Goal: Contribute content: Add original content to the website for others to see

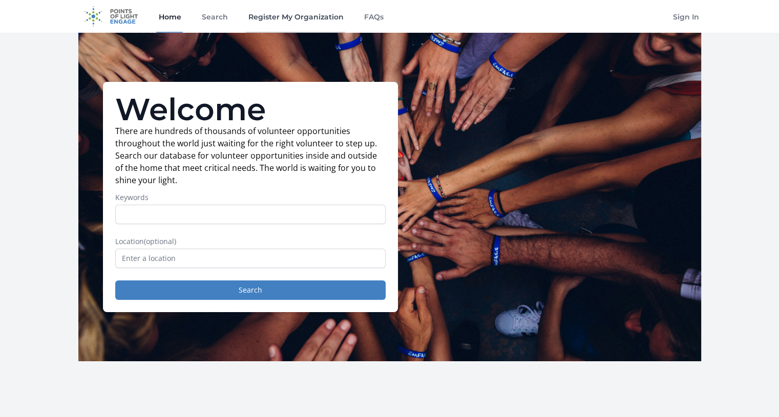
click at [293, 25] on link "Register My Organization" at bounding box center [295, 16] width 99 height 33
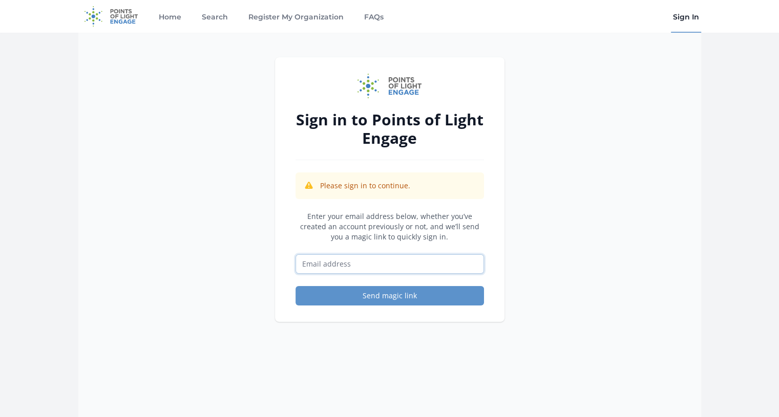
click at [405, 264] on input "Email address" at bounding box center [389, 263] width 188 height 19
type input "exec@mesamuseum.org"
click at [389, 298] on button "Send magic link" at bounding box center [389, 295] width 188 height 19
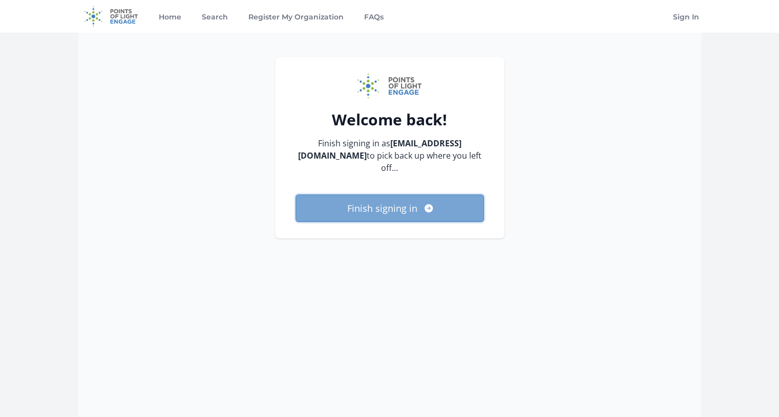
click at [376, 195] on button "Finish signing in" at bounding box center [389, 209] width 188 height 28
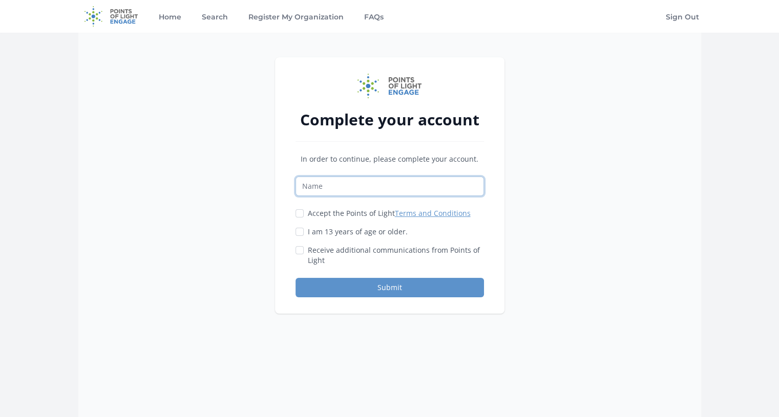
click at [332, 187] on input "Name" at bounding box center [389, 186] width 188 height 19
type input "[PERSON_NAME]"
click at [298, 213] on input "Accept the Points of Light Terms and Conditions" at bounding box center [299, 213] width 8 height 8
checkbox input "true"
click at [297, 232] on input "I am 13 years of age or older." at bounding box center [299, 232] width 8 height 8
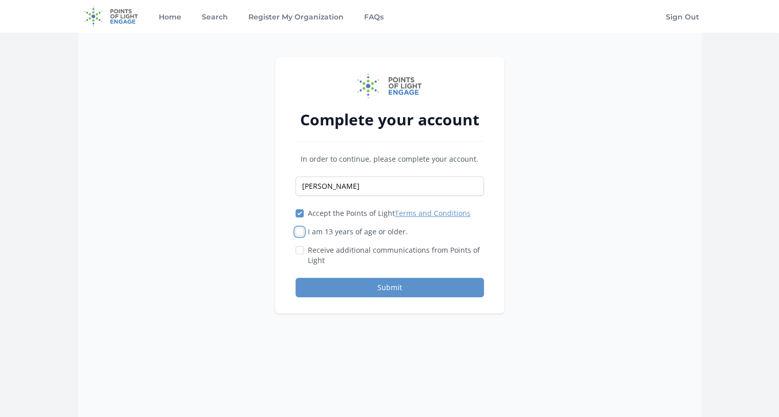
checkbox input "true"
click at [298, 252] on input "Receive additional communications from Points of Light" at bounding box center [299, 250] width 8 height 8
checkbox input "true"
click at [354, 284] on button "Submit" at bounding box center [389, 287] width 188 height 19
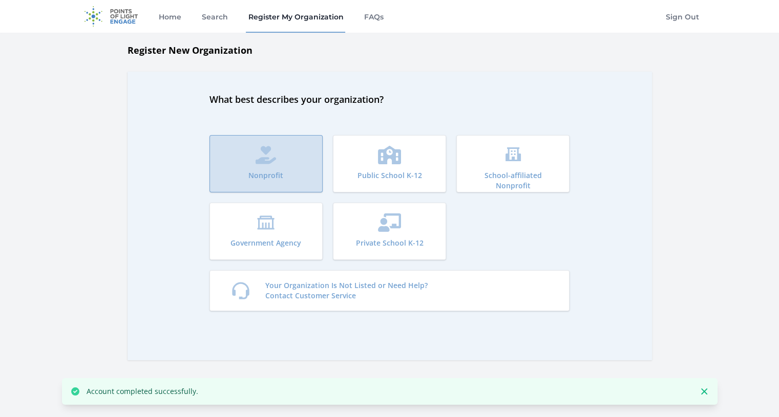
click at [287, 156] on button "Nonprofit" at bounding box center [265, 163] width 113 height 57
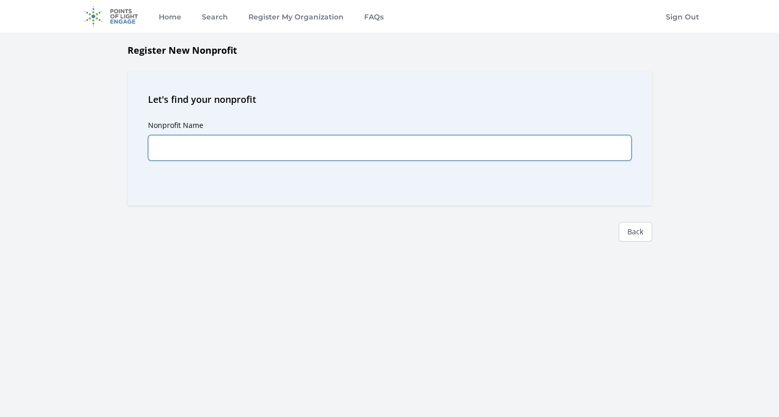
click at [271, 147] on input "Nonprofit Name" at bounding box center [389, 148] width 483 height 26
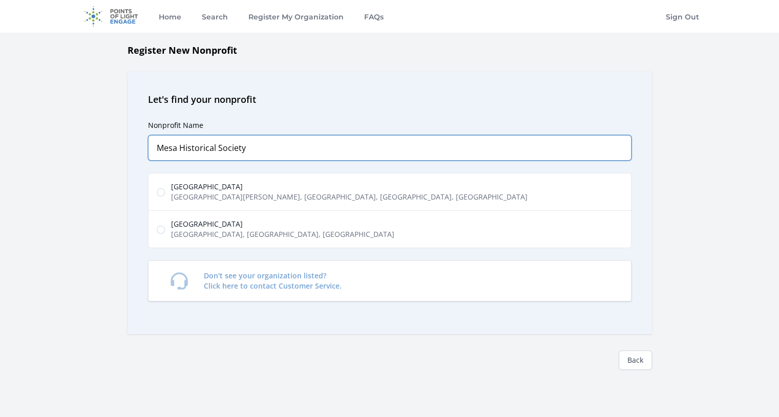
type input "Mesa Historical Society"
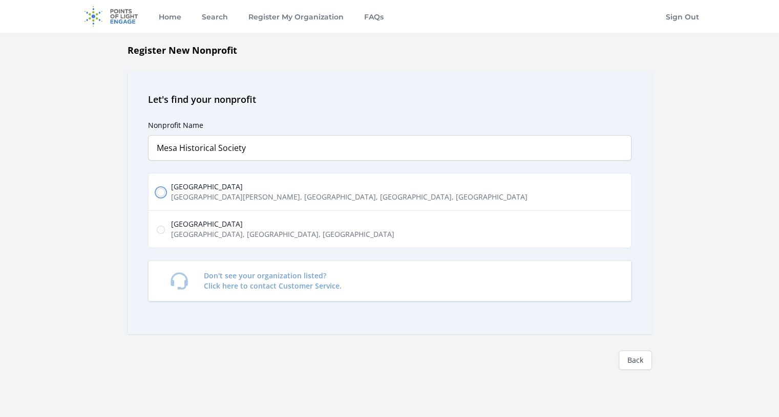
click at [158, 190] on input "Mesa Historical Museum North Horne, Mesa, AZ, USA" at bounding box center [161, 192] width 8 height 8
radio input "true"
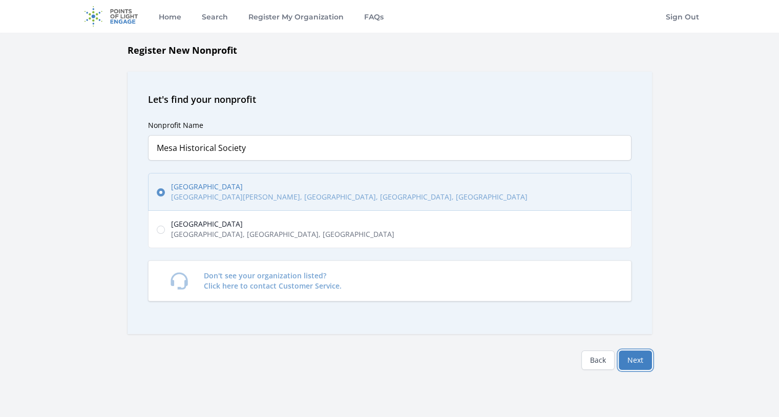
click at [632, 359] on button "Next" at bounding box center [634, 360] width 33 height 19
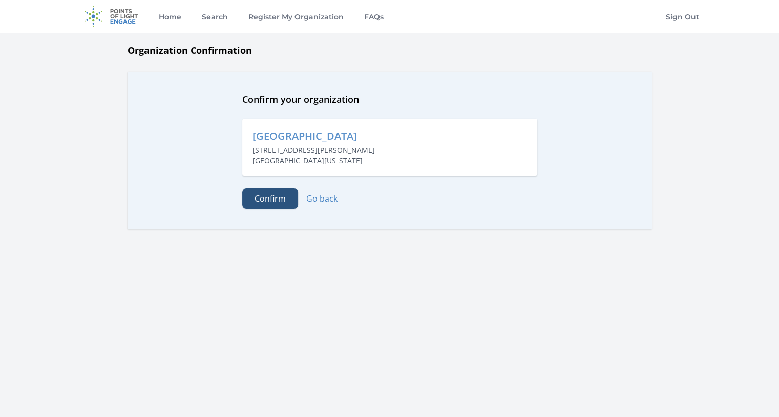
click at [262, 200] on button "Confirm" at bounding box center [270, 198] width 56 height 20
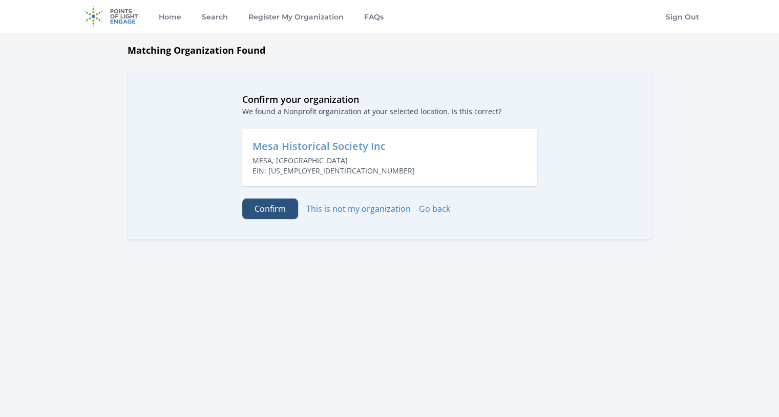
click at [260, 209] on button "Confirm" at bounding box center [270, 209] width 56 height 20
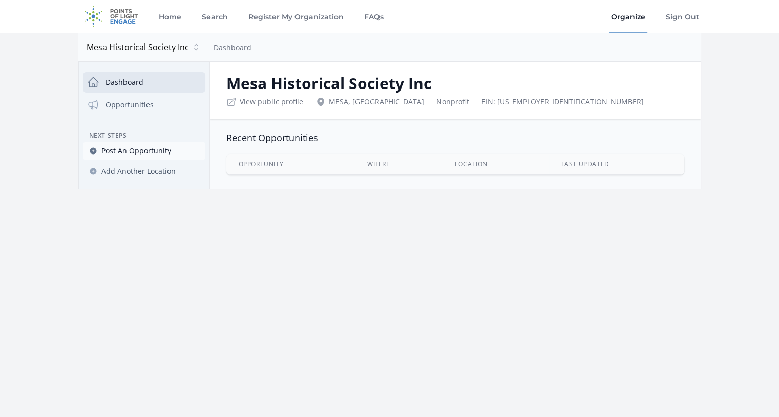
click at [157, 149] on span "Post An Opportunity" at bounding box center [136, 151] width 70 height 10
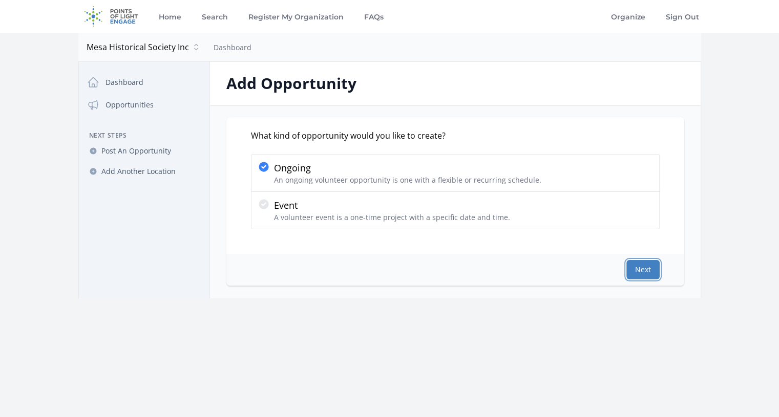
click at [641, 272] on button "Next" at bounding box center [642, 269] width 33 height 19
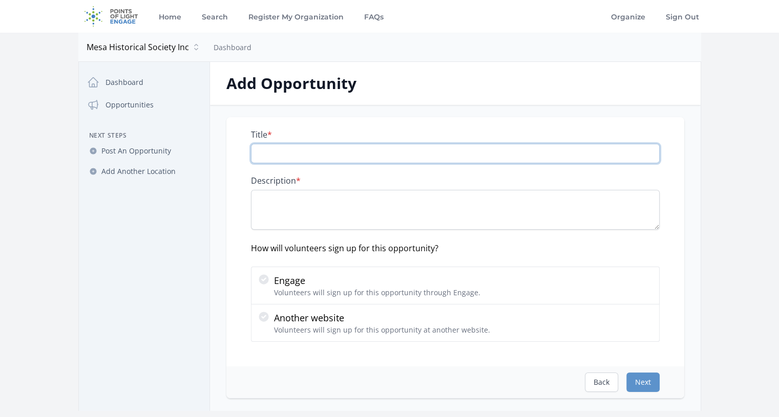
click at [269, 157] on input "Title *" at bounding box center [455, 153] width 409 height 19
type input "Museum Admissions and Gift Shop"
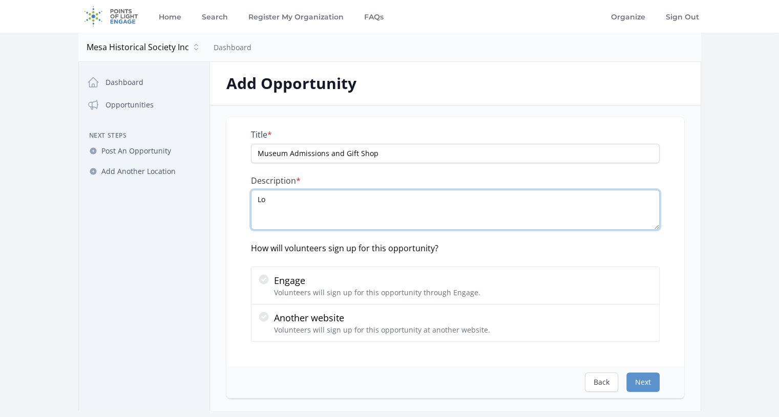
type textarea "L"
paste textarea "Looking for something enjoyable to do on a Thursday or Saturday ? Our museum is…"
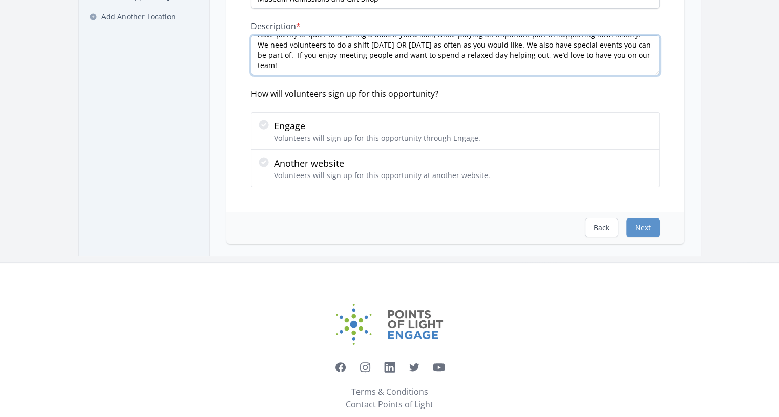
scroll to position [163, 0]
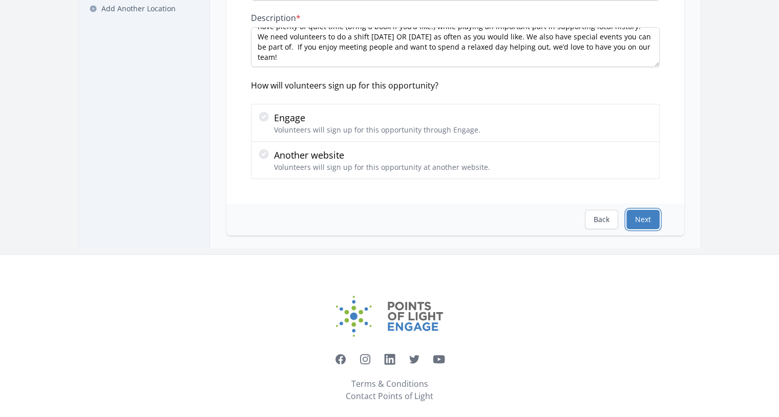
click at [643, 223] on button "Next" at bounding box center [642, 219] width 33 height 19
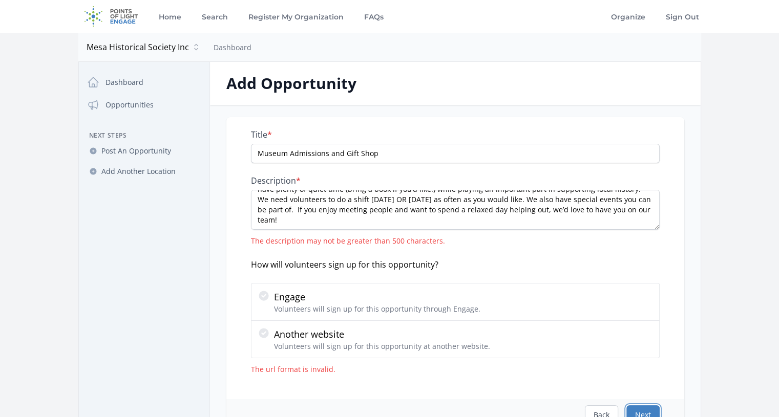
scroll to position [0, 0]
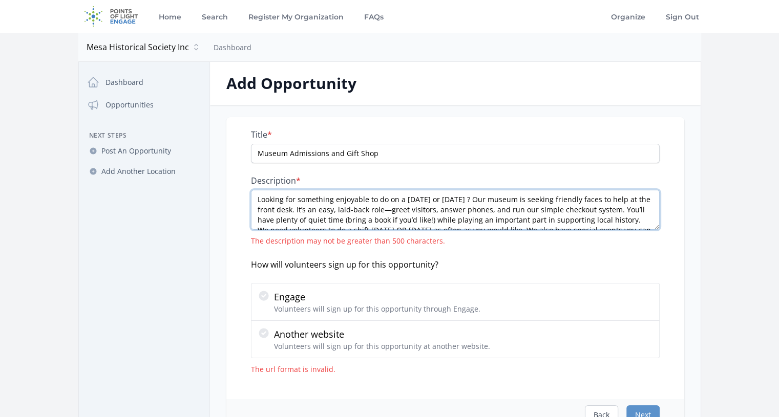
click at [338, 205] on textarea "Looking for something enjoyable to do on a Thursday or Saturday ? Our museum is…" at bounding box center [455, 210] width 409 height 40
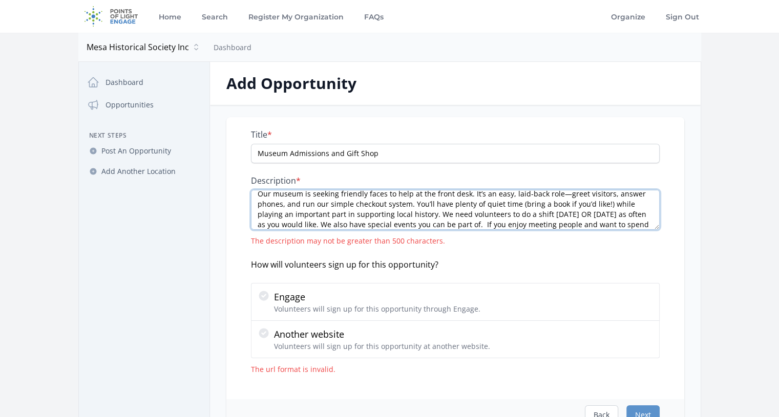
scroll to position [16, 0]
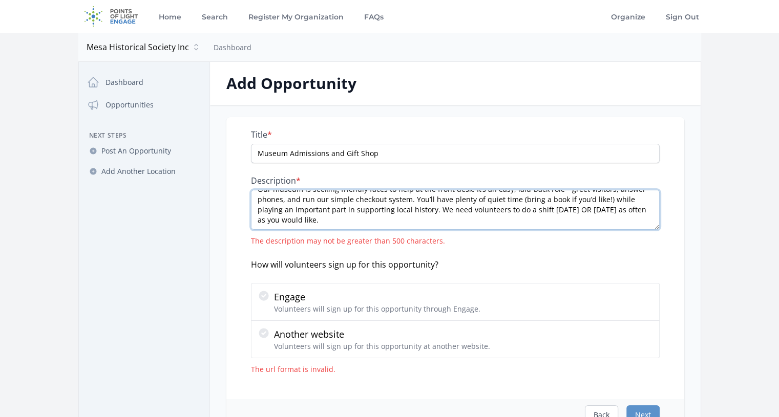
type textarea "Our museum is seeking friendly faces to help at the front desk. It’s an easy, l…"
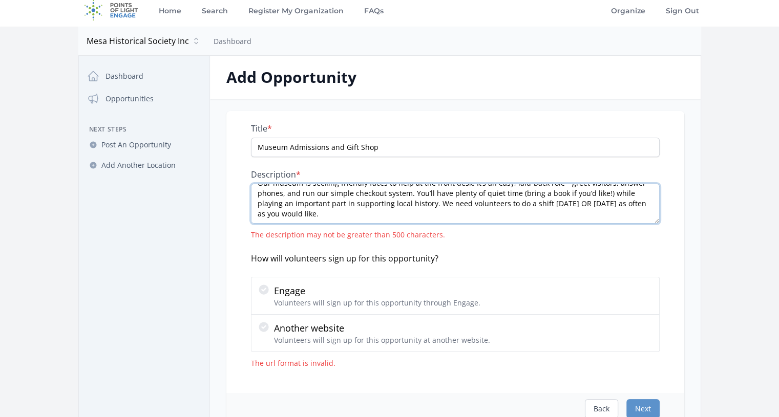
click at [410, 207] on textarea "Our museum is seeking friendly faces to help at the front desk. It’s an easy, l…" at bounding box center [455, 204] width 409 height 40
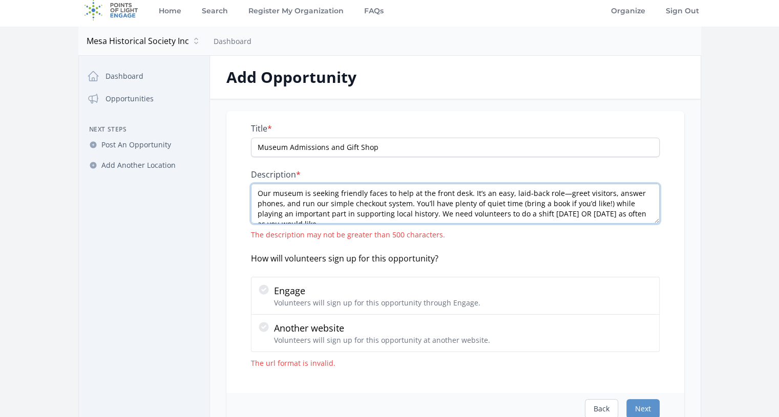
click at [324, 191] on textarea "Our museum is seeking friendly faces to help at the front desk. It’s an easy, l…" at bounding box center [455, 204] width 409 height 40
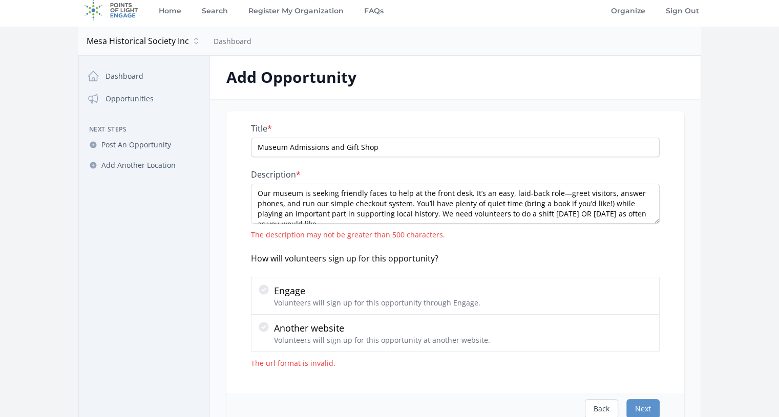
click at [562, 169] on label "Description *" at bounding box center [455, 174] width 409 height 10
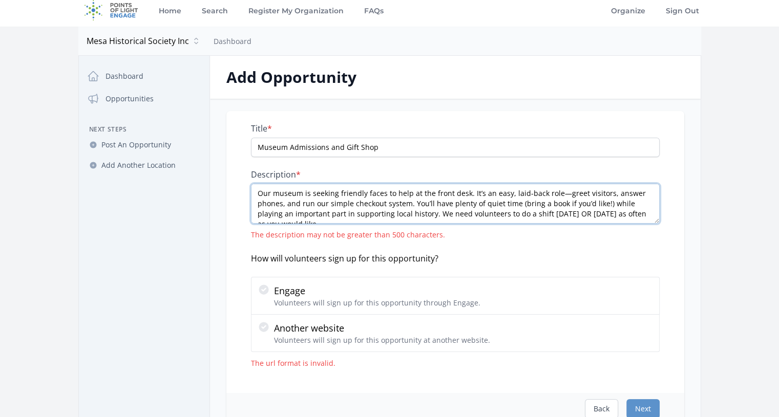
click at [562, 184] on textarea "Our museum is seeking friendly faces to help at the front desk. It’s an easy, l…" at bounding box center [455, 204] width 409 height 40
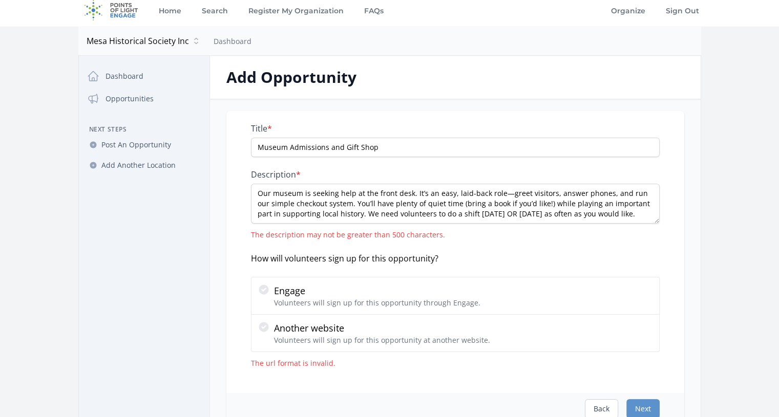
click at [485, 260] on div "How will volunteers sign up for this opportunity?" at bounding box center [455, 258] width 409 height 12
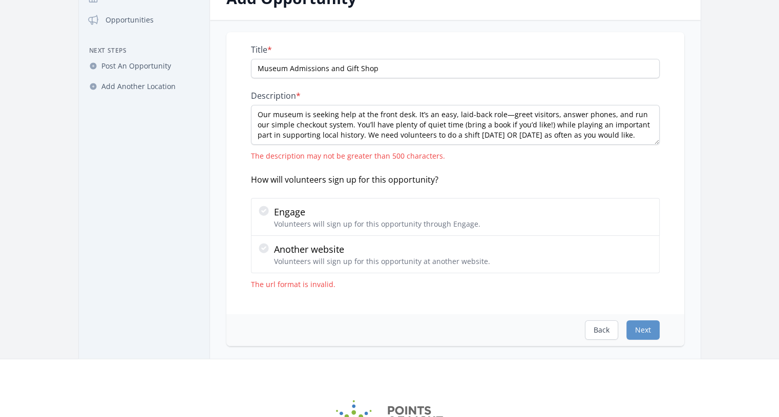
scroll to position [82, 0]
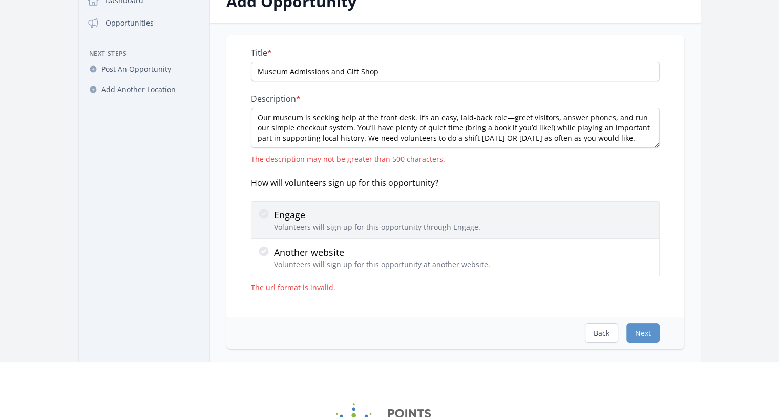
click at [356, 228] on p "Volunteers will sign up for this opportunity through Engage." at bounding box center [377, 227] width 206 height 10
click at [0, 0] on input "Engage Volunteers will sign up for this opportunity through Engage." at bounding box center [0, 0] width 0 height 0
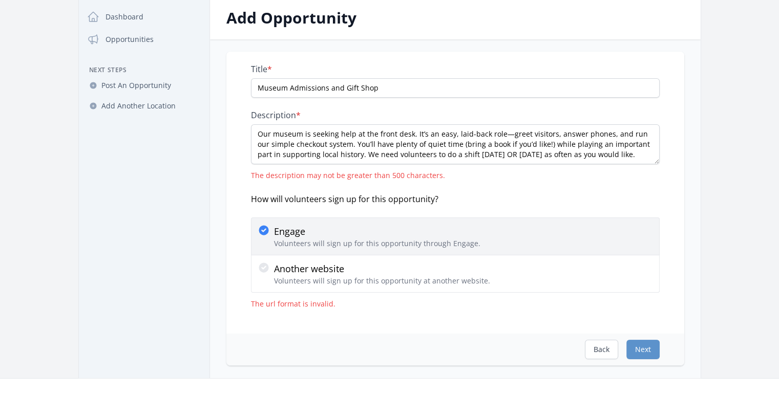
scroll to position [66, 0]
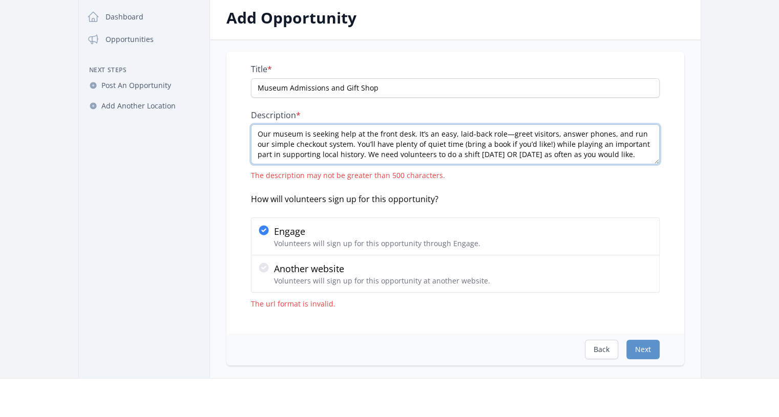
click at [413, 147] on textarea "Our museum is seeking help at the front desk. It’s an easy, laid-back role—gree…" at bounding box center [455, 144] width 409 height 40
click at [413, 88] on input "Museum Admissions and Gift Shop" at bounding box center [455, 87] width 409 height 19
click at [271, 132] on textarea "Our museum is seeking help at the front desk. It’s an easy, laid-back role—gree…" at bounding box center [455, 144] width 409 height 40
type textarea "Museum is seeking help at the front desk. It’s an easy, laid-back role—greet vi…"
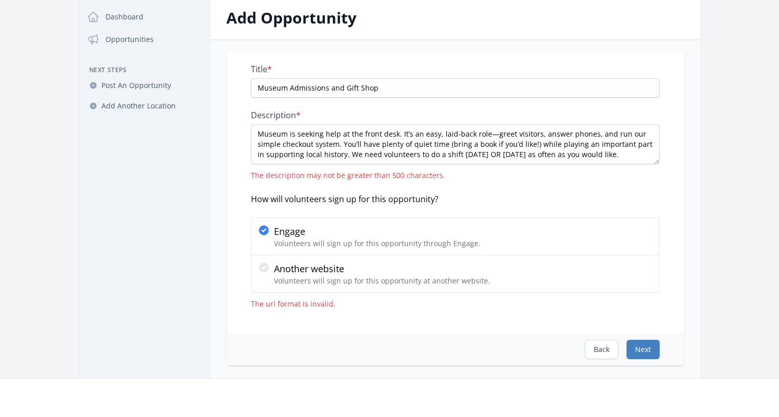
click at [648, 350] on button "Next" at bounding box center [642, 349] width 33 height 19
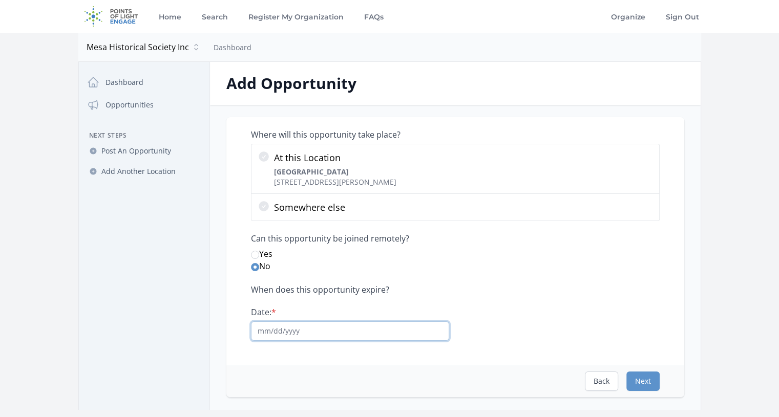
click at [260, 329] on input "Date: *" at bounding box center [350, 331] width 198 height 19
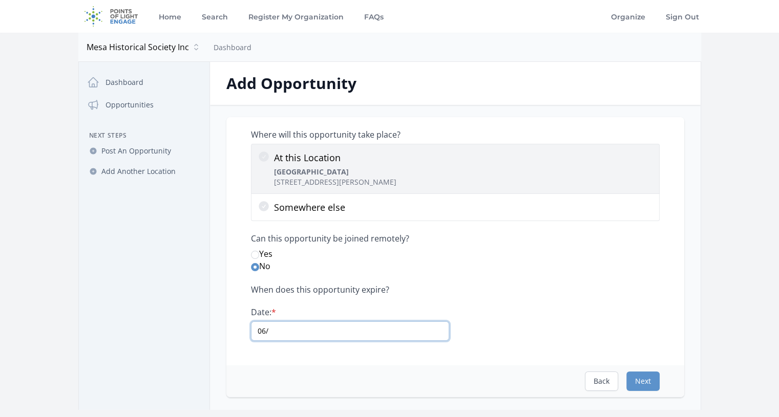
type input "06/"
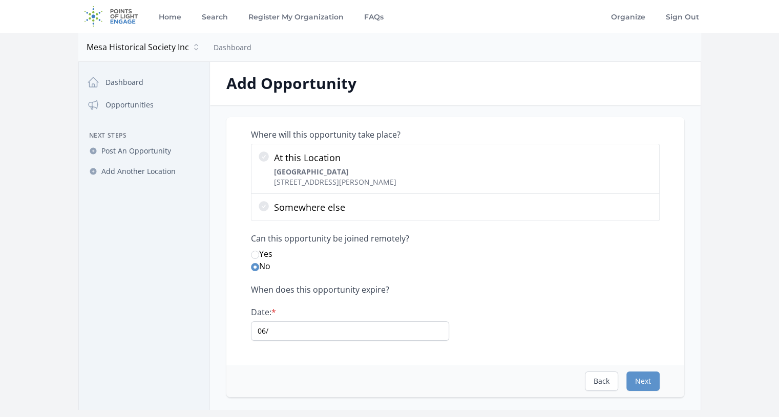
click at [651, 248] on label "Yes" at bounding box center [455, 254] width 409 height 12
click at [259, 251] on input "Yes" at bounding box center [255, 255] width 8 height 8
radio input "true"
click at [270, 333] on input "06/" at bounding box center [350, 331] width 198 height 19
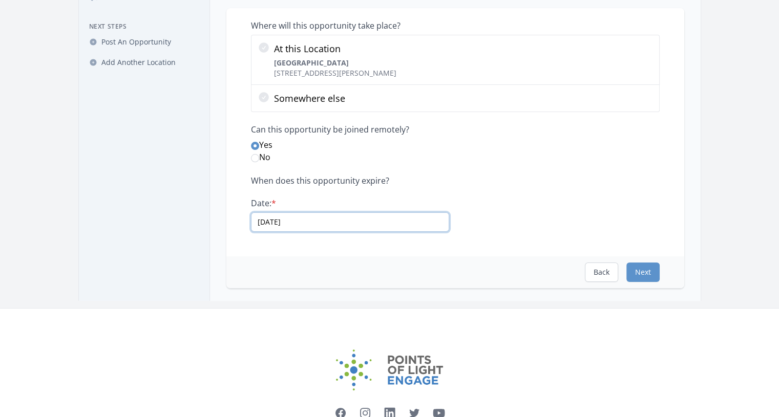
scroll to position [110, 0]
type input "06/20/2026"
click at [646, 272] on button "Next" at bounding box center [642, 271] width 33 height 19
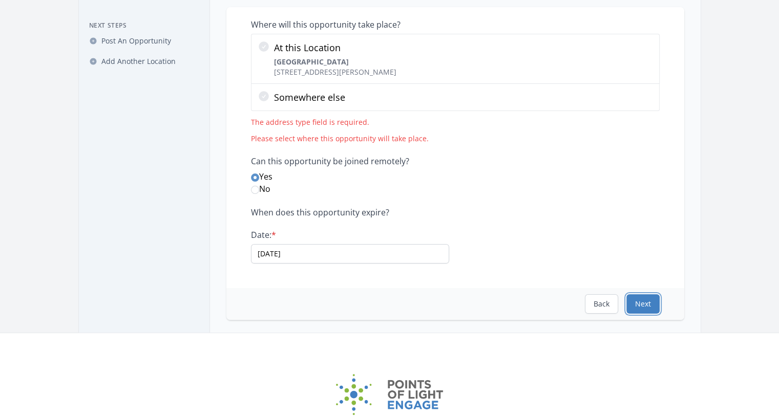
scroll to position [0, 0]
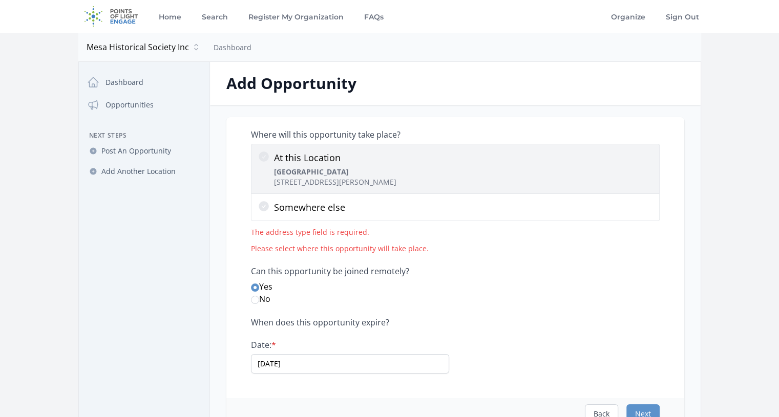
click at [292, 168] on strong "[GEOGRAPHIC_DATA]" at bounding box center [311, 172] width 75 height 10
click at [0, 0] on input "At this Location Mesa Historical Museum 2345 N Horne, Mesa, AZ 85203" at bounding box center [0, 0] width 0 height 0
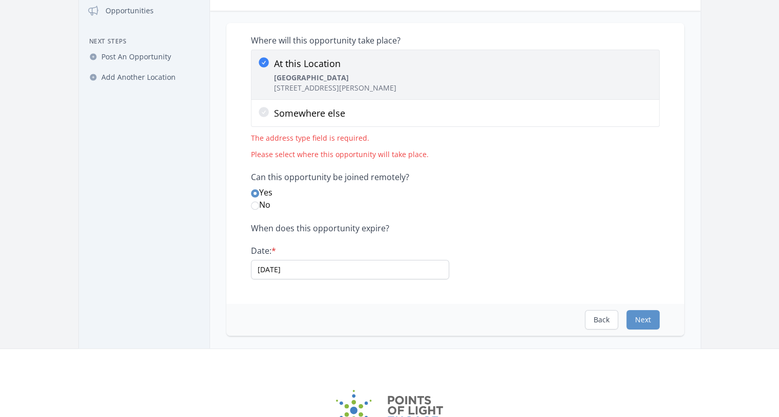
scroll to position [95, 0]
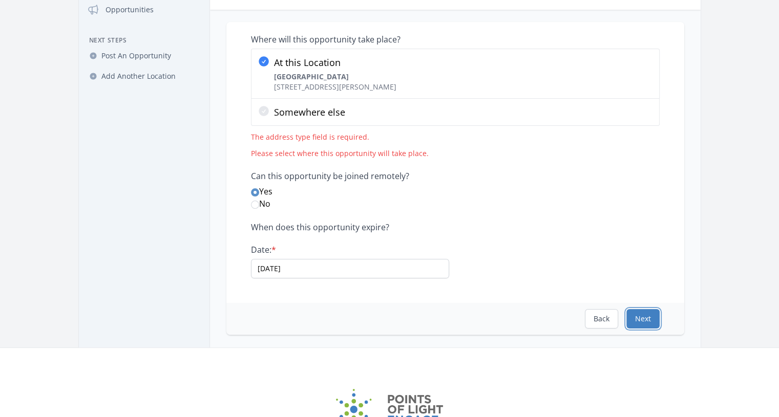
click at [644, 324] on button "Next" at bounding box center [642, 318] width 33 height 19
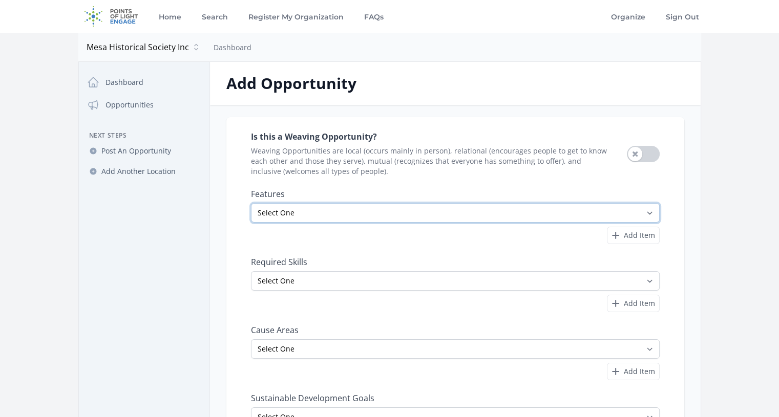
click at [444, 214] on select "Select One All Ages Court-Ordered Eligible Good for Families Good for Groups Go…" at bounding box center [455, 212] width 409 height 19
click at [251, 203] on select "Select One All Ages Court-Ordered Eligible Good for Families Good for Groups Go…" at bounding box center [455, 212] width 409 height 19
click at [261, 213] on select "Select One All Ages Court-Ordered Eligible Good for Families Good for Groups Go…" at bounding box center [455, 212] width 409 height 19
select select "Minimum Age 18"
click at [251, 203] on select "Select One All Ages Court-Ordered Eligible Good for Families Good for Groups Go…" at bounding box center [455, 212] width 409 height 19
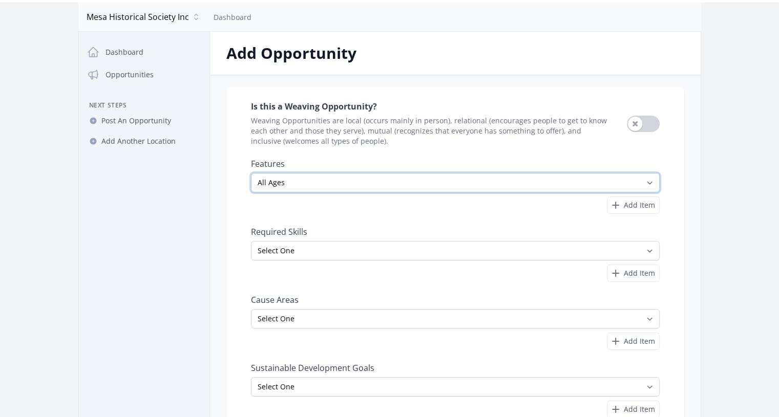
scroll to position [41, 0]
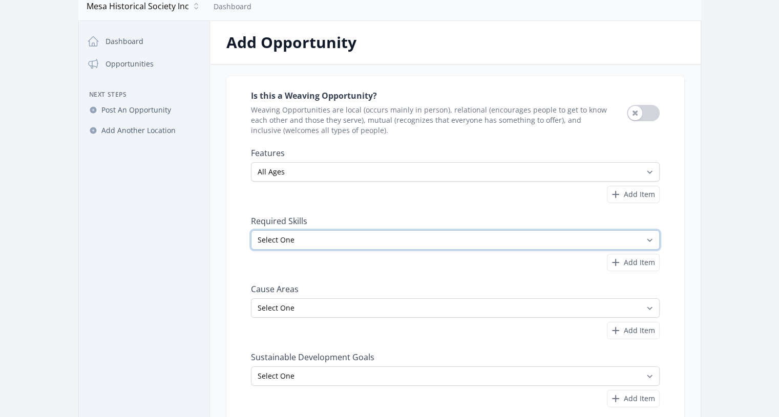
click at [261, 236] on select "Select One Accounting Advocacy Administrative Arts Board Service Business Skill…" at bounding box center [455, 239] width 409 height 19
select select "Administrative"
click at [251, 230] on select "Select One Accounting Advocacy Administrative Arts Board Service Business Skill…" at bounding box center [455, 239] width 409 height 19
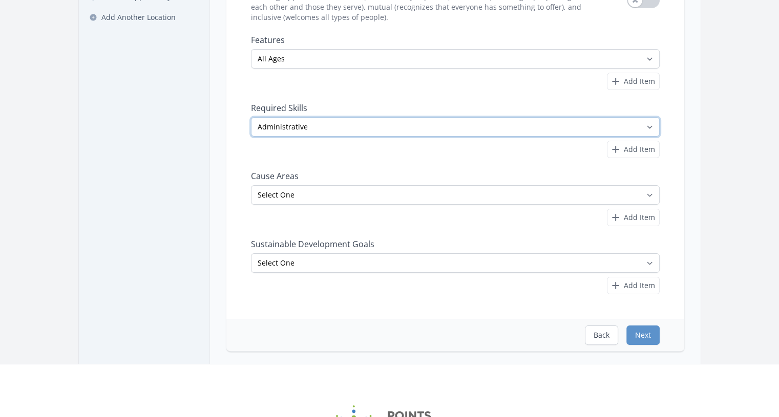
scroll to position [155, 0]
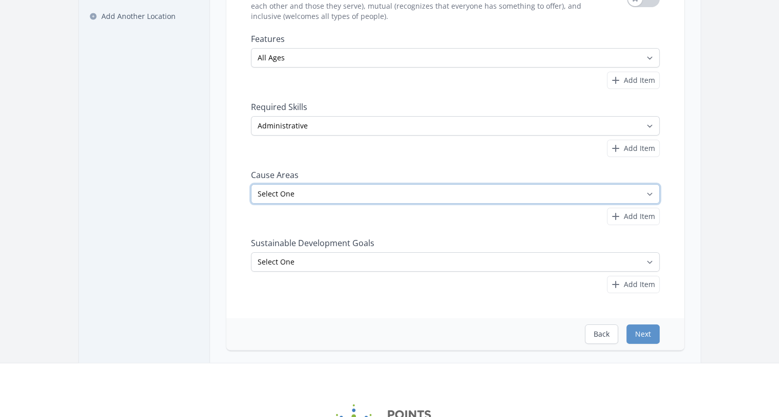
click at [262, 195] on select "Select One Adult Education Animals Arts & Culture Children & Youth Civil Rights…" at bounding box center [455, 193] width 409 height 19
select select "Arts & Culture"
click at [251, 184] on select "Select One Adult Education Animals Arts & Culture Children & Youth Civil Rights…" at bounding box center [455, 193] width 409 height 19
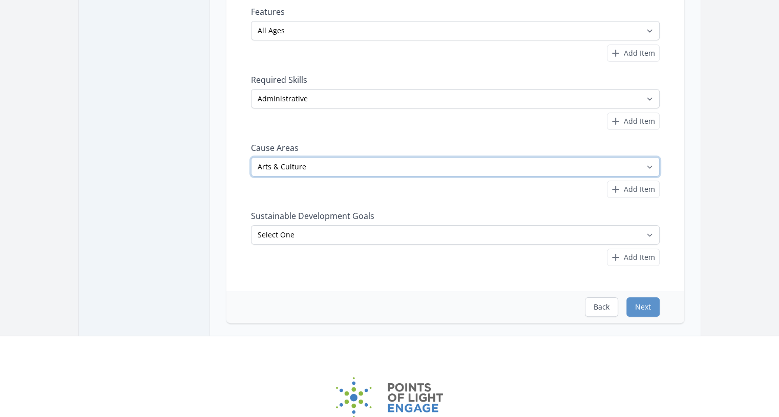
scroll to position [222, 0]
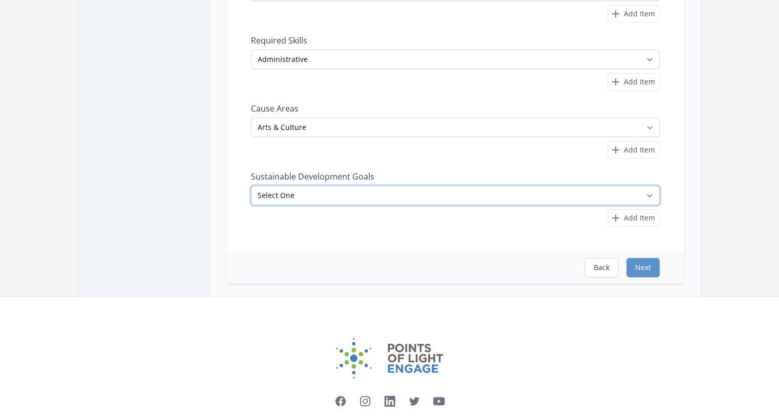
click at [353, 192] on select "Select One No Poverty Zero Hunger Good Health and Well-Being Quality Education …" at bounding box center [455, 195] width 409 height 19
select select "Partnerships"
click at [251, 186] on select "Select One No Poverty Zero Hunger Good Health and Well-Being Quality Education …" at bounding box center [455, 195] width 409 height 19
click at [647, 259] on button "Next" at bounding box center [642, 267] width 33 height 19
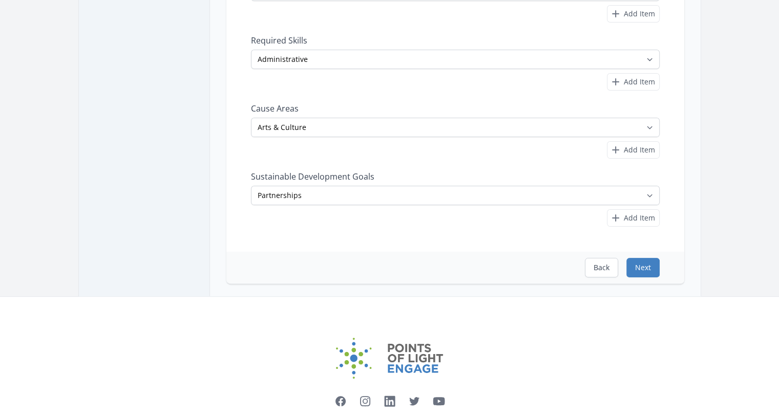
scroll to position [0, 0]
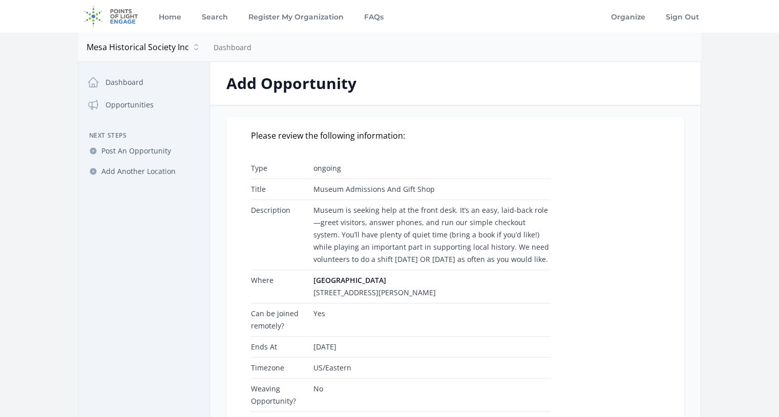
click at [292, 225] on td "Description" at bounding box center [280, 235] width 58 height 70
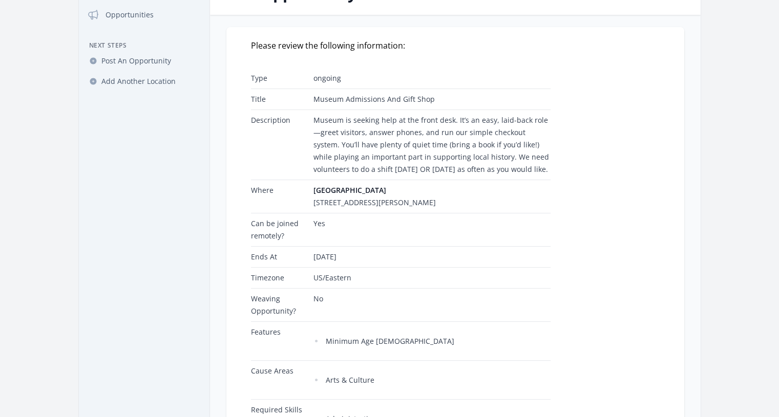
scroll to position [143, 0]
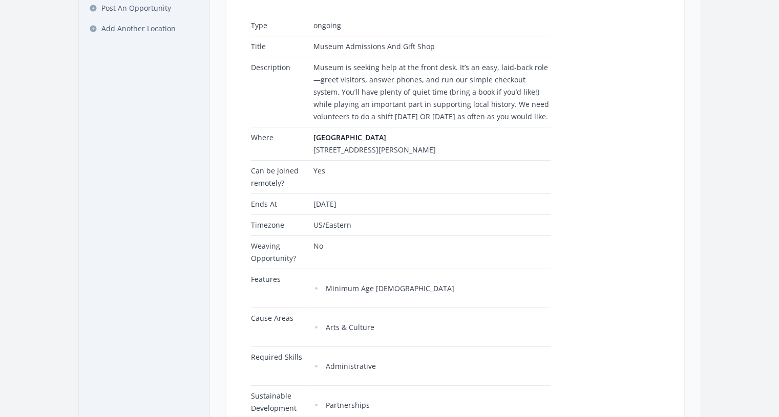
click at [260, 226] on td "Timezone" at bounding box center [280, 225] width 58 height 21
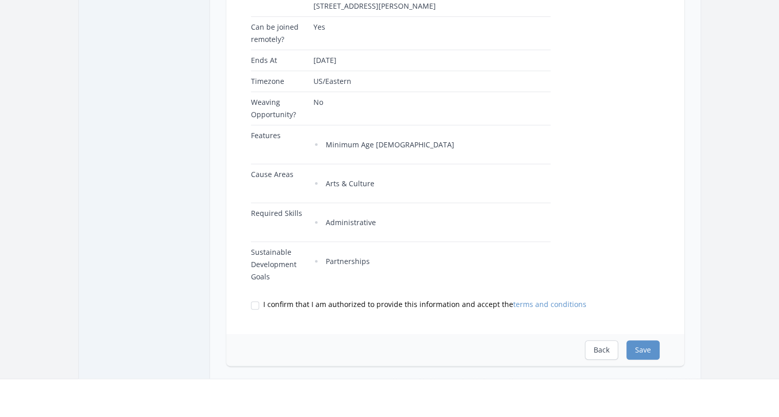
scroll to position [288, 0]
click at [251, 303] on input "I confirm that I am authorized to provide this information and accept the terms…" at bounding box center [255, 304] width 8 height 8
checkbox input "true"
click at [643, 348] on button "Save" at bounding box center [642, 348] width 33 height 19
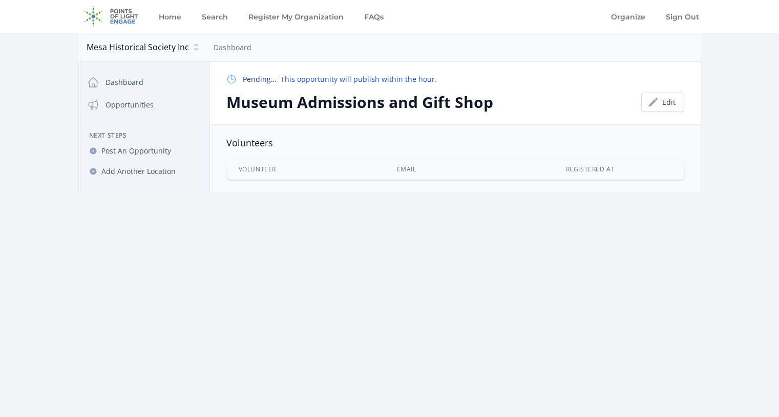
click at [167, 16] on link "Home" at bounding box center [169, 16] width 27 height 33
